Goal: Task Accomplishment & Management: Manage account settings

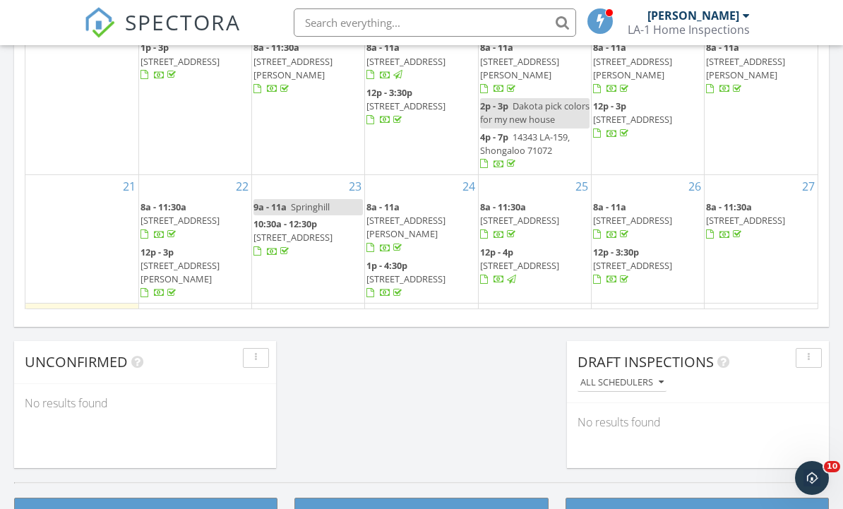
scroll to position [7, 7]
click at [821, 360] on button "button" at bounding box center [809, 358] width 26 height 20
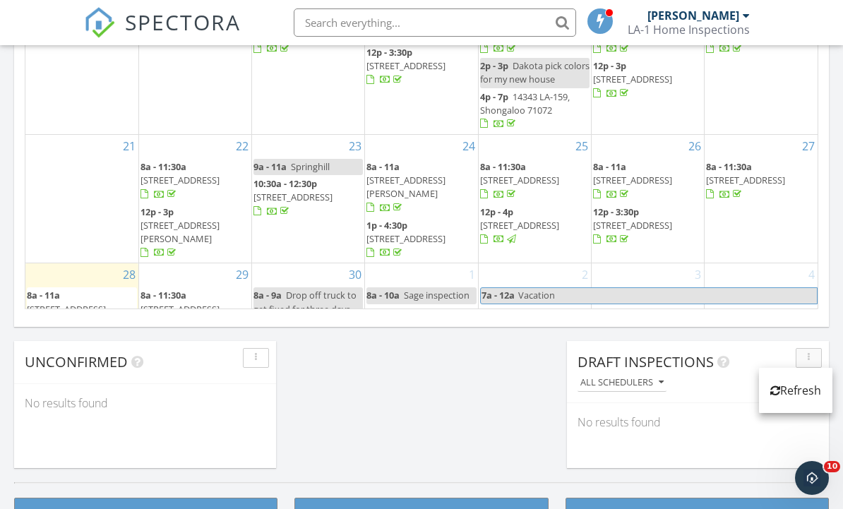
scroll to position [39, 0]
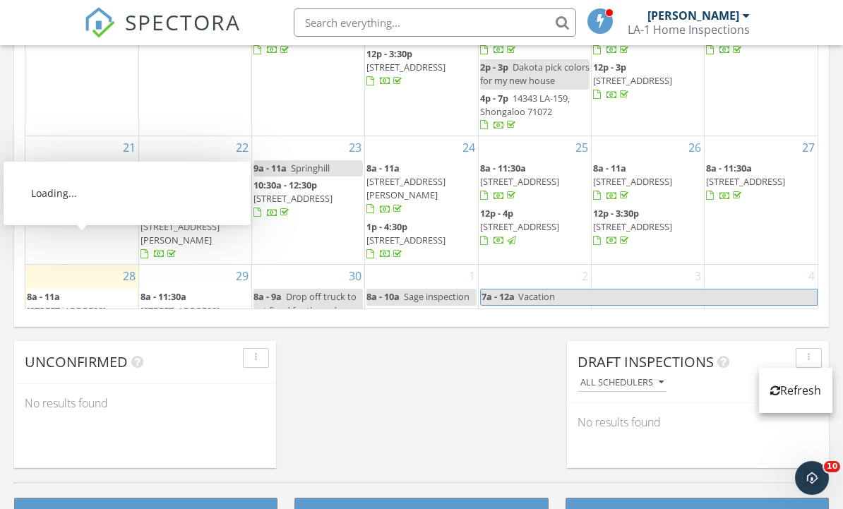
click at [59, 290] on span "8a - 11a" at bounding box center [43, 296] width 33 height 13
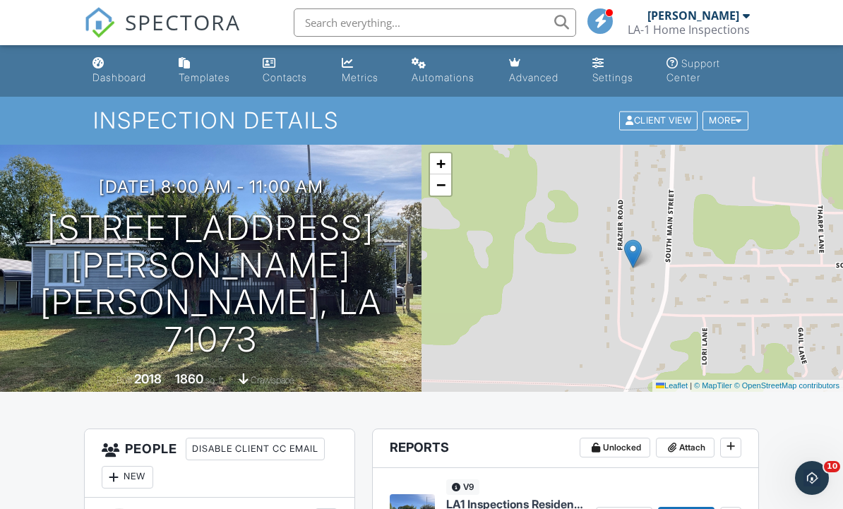
click at [814, 369] on div "+ − Leaflet | © MapTiler © OpenStreetMap contributors" at bounding box center [633, 268] width 422 height 247
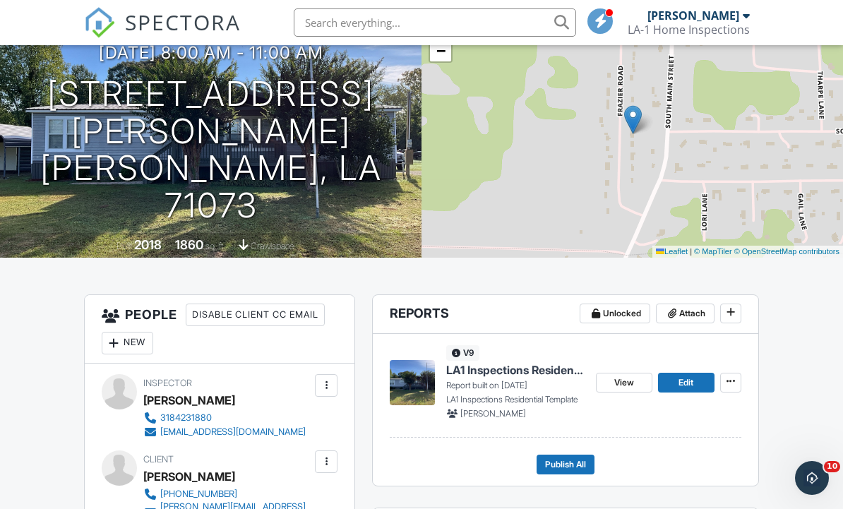
scroll to position [393, 0]
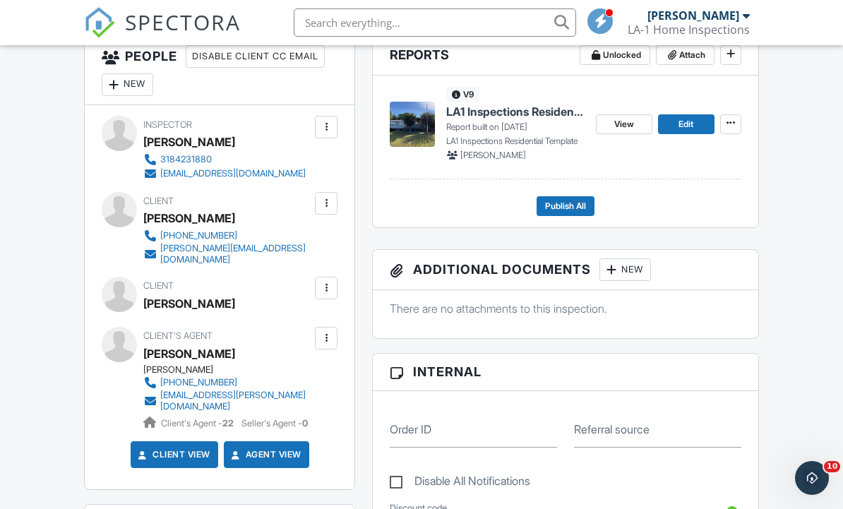
click at [626, 125] on span "View" at bounding box center [624, 124] width 20 height 14
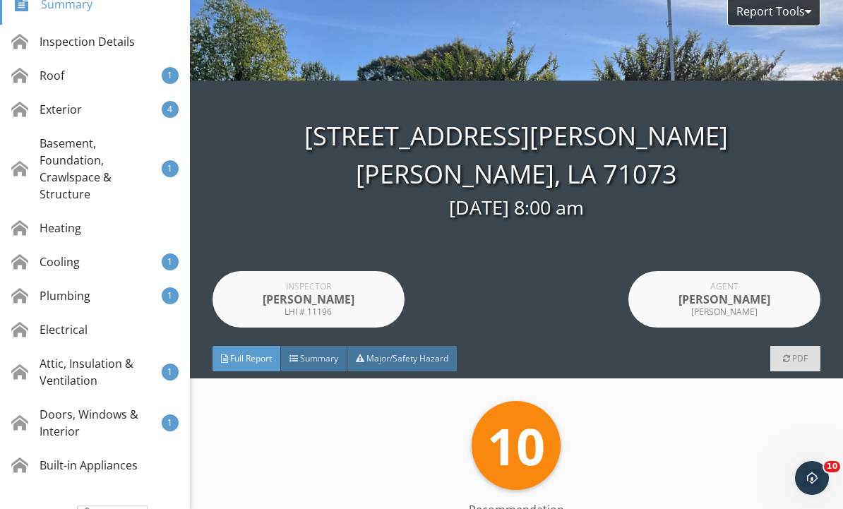
scroll to position [308, 0]
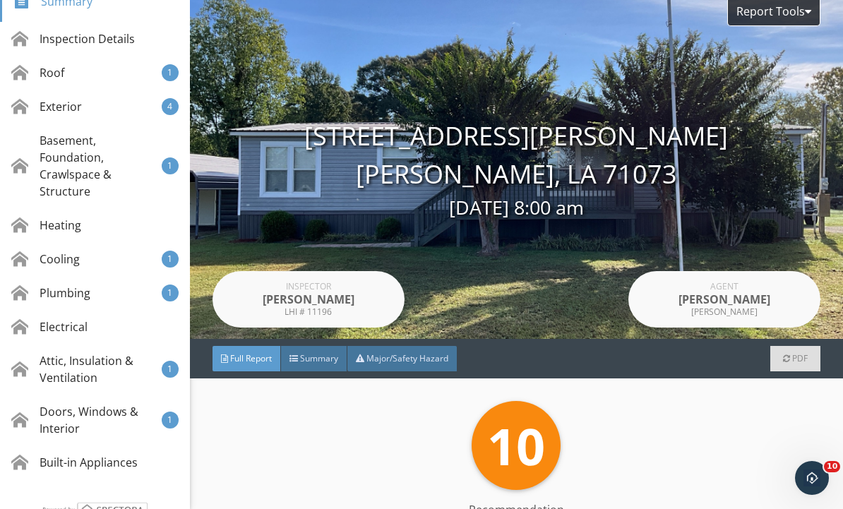
click at [51, 423] on div "Doors, Windows & Interior" at bounding box center [86, 420] width 150 height 34
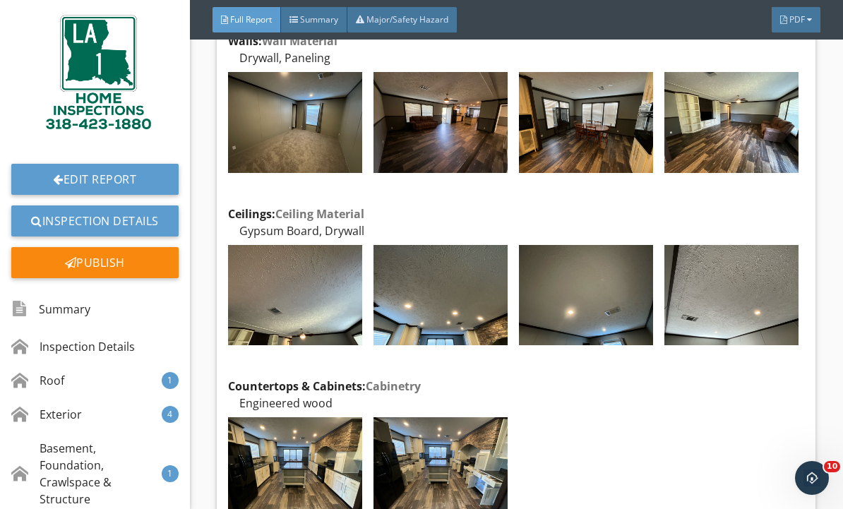
scroll to position [0, 0]
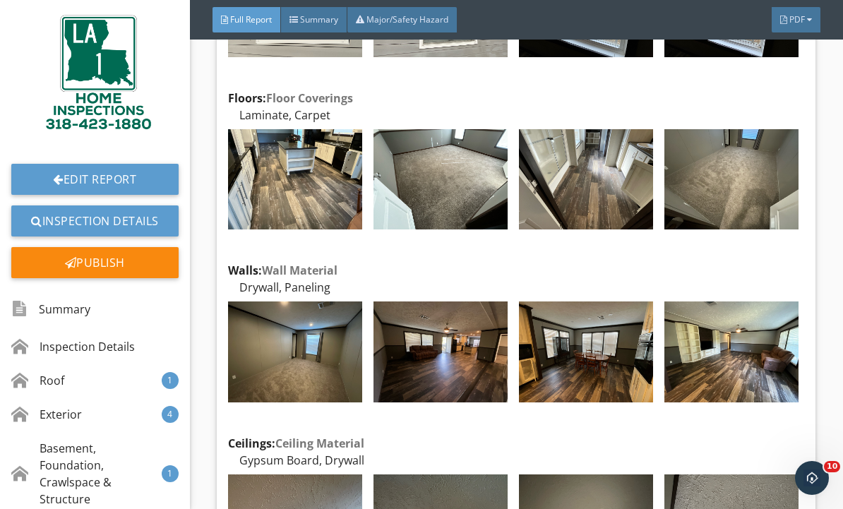
click at [69, 265] on div at bounding box center [71, 262] width 12 height 11
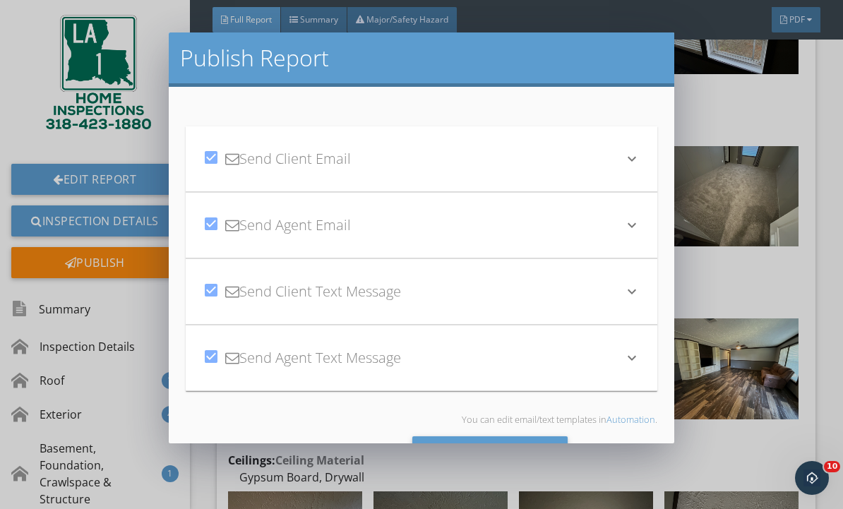
click at [530, 448] on div "Send All" at bounding box center [490, 455] width 156 height 38
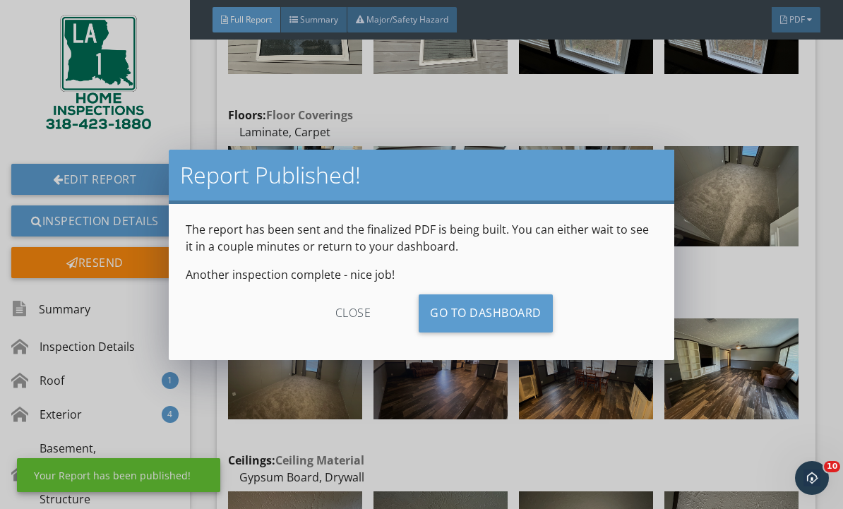
click at [523, 311] on link "Go To Dashboard" at bounding box center [486, 313] width 134 height 38
